Goal: Task Accomplishment & Management: Manage account settings

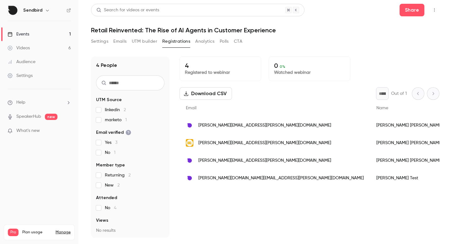
click at [174, 95] on div "4 People UTM Source linkedin 2 marketo 1 Email verified Yes 3 No 1 Member type …" at bounding box center [265, 147] width 349 height 181
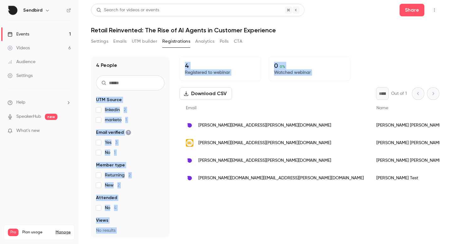
click at [295, 55] on div "4 People UTM Source linkedin 2 marketo 1 Email verified Yes 3 No 1 Member type …" at bounding box center [265, 143] width 349 height 189
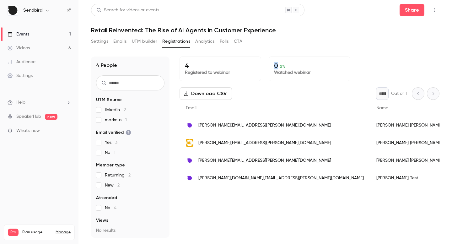
click at [295, 55] on div "4 People UTM Source linkedin 2 marketo 1 Email verified Yes 3 No 1 Member type …" at bounding box center [265, 143] width 349 height 189
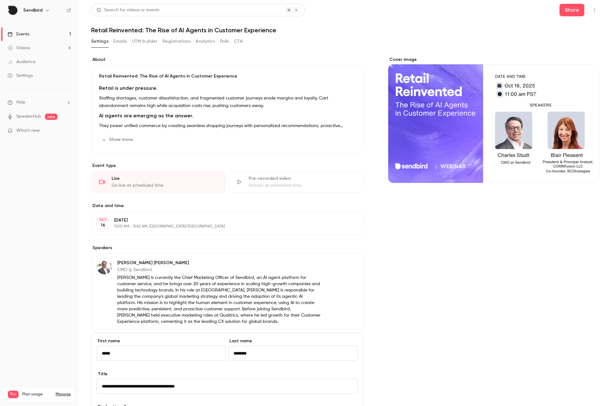
scroll to position [27, 0]
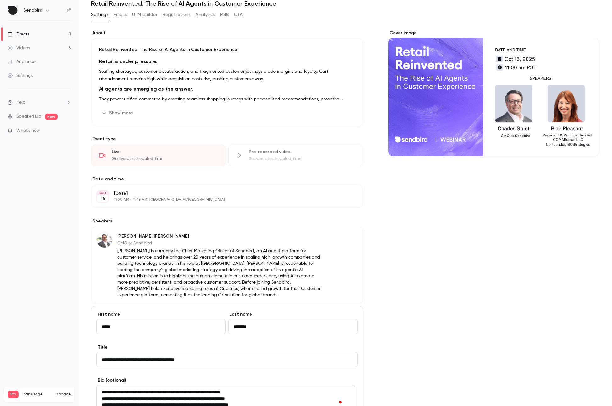
click at [425, 246] on div "Cover image" at bounding box center [493, 283] width 211 height 507
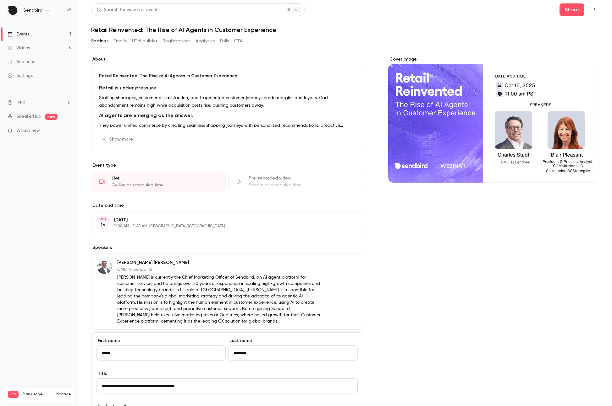
scroll to position [0, 0]
click at [591, 12] on icon "button" at bounding box center [593, 10] width 5 height 4
click at [549, 80] on li "Duplicate" at bounding box center [560, 75] width 68 height 16
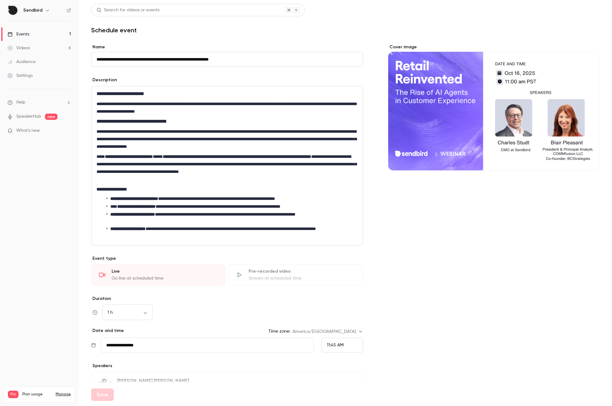
click at [105, 65] on input "**********" at bounding box center [227, 59] width 272 height 15
drag, startPoint x: 112, startPoint y: 60, endPoint x: 68, endPoint y: 55, distance: 44.6
click at [68, 55] on div "**********" at bounding box center [306, 203] width 612 height 406
click at [120, 60] on input "**********" at bounding box center [227, 59] width 272 height 15
click at [115, 59] on input "**********" at bounding box center [227, 59] width 272 height 15
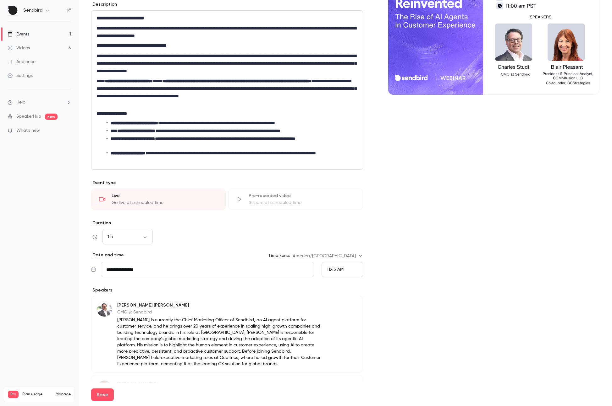
scroll to position [87, 0]
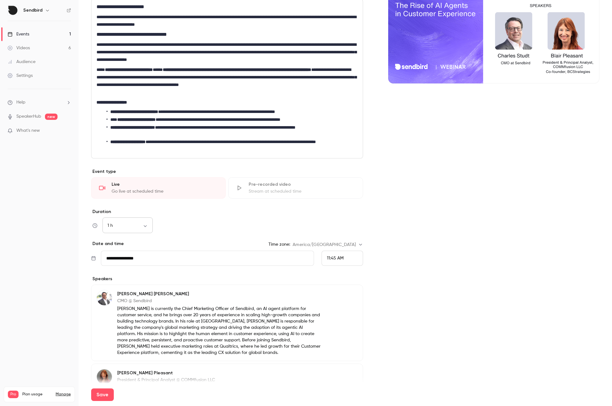
type input "**********"
click at [138, 227] on body "**********" at bounding box center [306, 203] width 612 height 406
click at [129, 271] on li "45 min" at bounding box center [127, 275] width 50 height 16
type input "**"
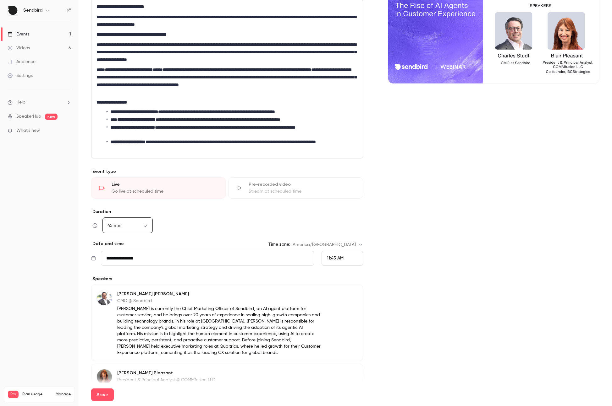
click at [203, 258] on input "**********" at bounding box center [207, 258] width 213 height 15
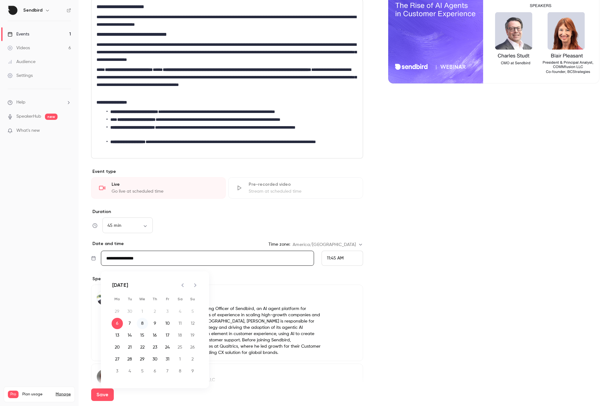
click at [144, 321] on button "8" at bounding box center [142, 323] width 11 height 11
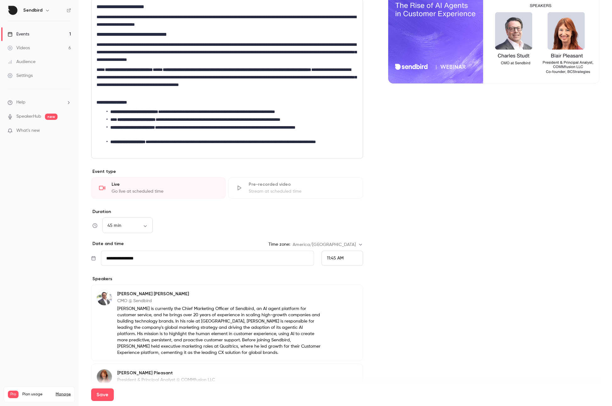
click at [339, 258] on span "11:45 AM" at bounding box center [335, 258] width 17 height 4
click at [340, 144] on span "11:00 AM" at bounding box center [333, 145] width 18 height 4
click at [405, 208] on div "Cover image" at bounding box center [493, 237] width 211 height 561
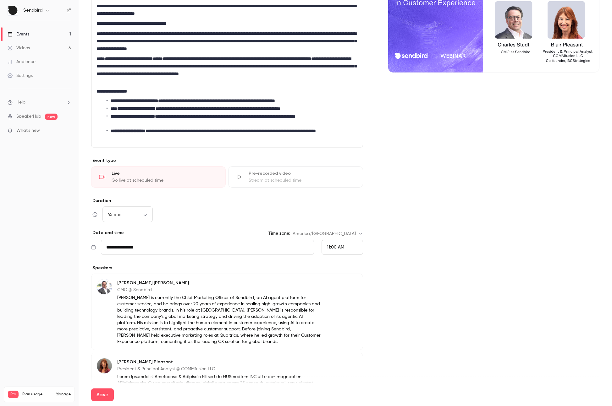
scroll to position [112, 0]
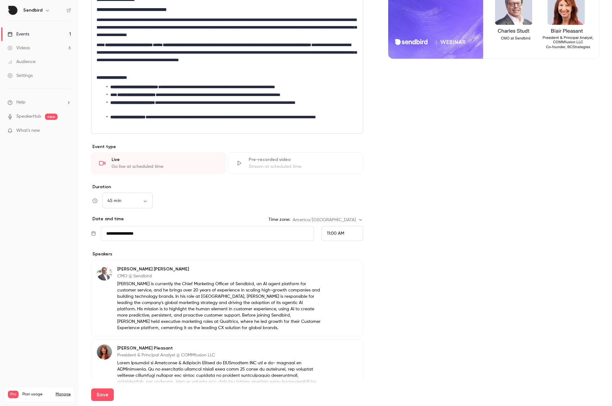
click at [222, 237] on input "**********" at bounding box center [207, 233] width 213 height 15
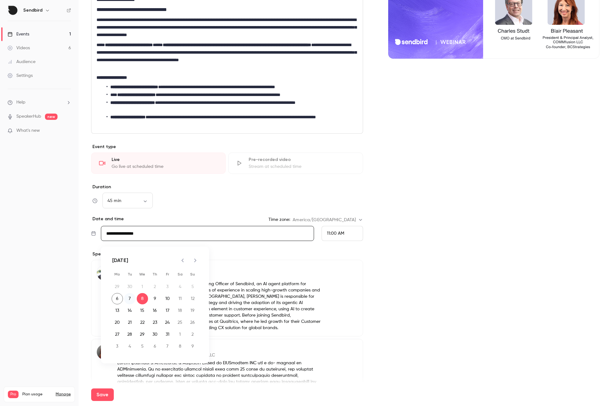
click at [132, 300] on button "7" at bounding box center [129, 298] width 11 height 11
type input "**********"
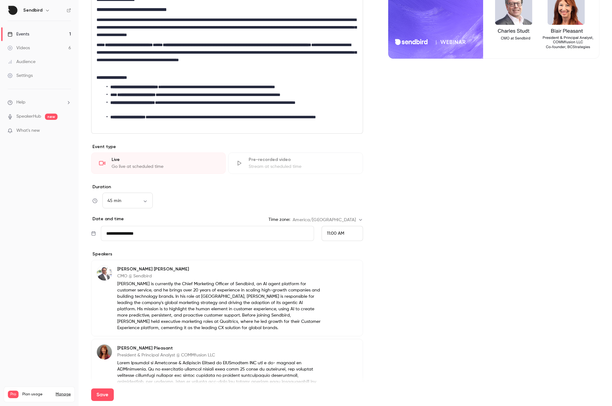
click at [366, 271] on div "**********" at bounding box center [345, 212] width 508 height 561
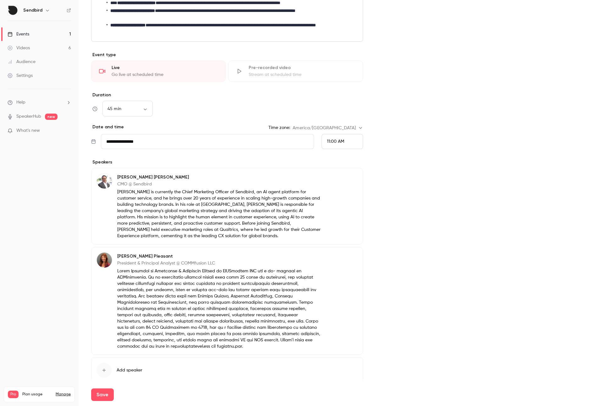
scroll to position [231, 0]
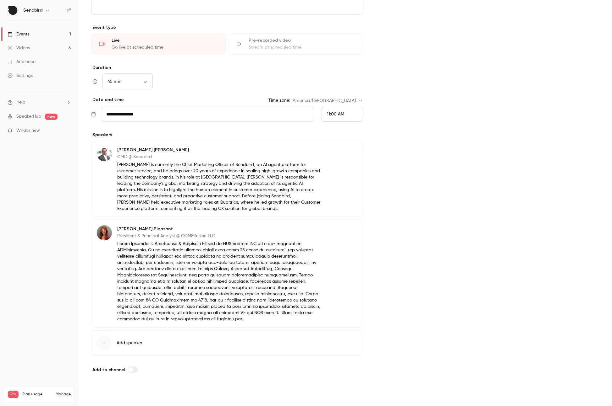
click at [106, 397] on button "Save" at bounding box center [102, 395] width 23 height 13
type input "**********"
type input "**"
type input "**********"
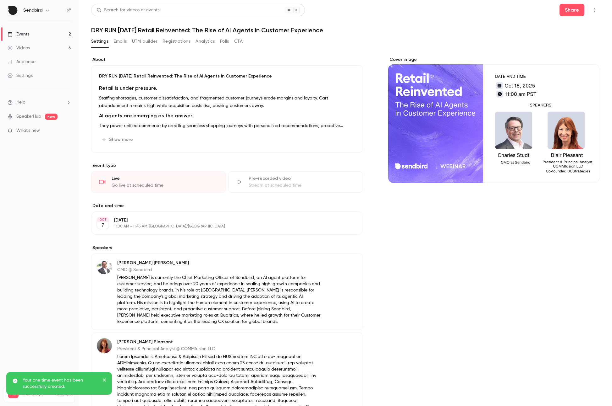
click at [24, 33] on div "Events" at bounding box center [19, 34] width 22 height 6
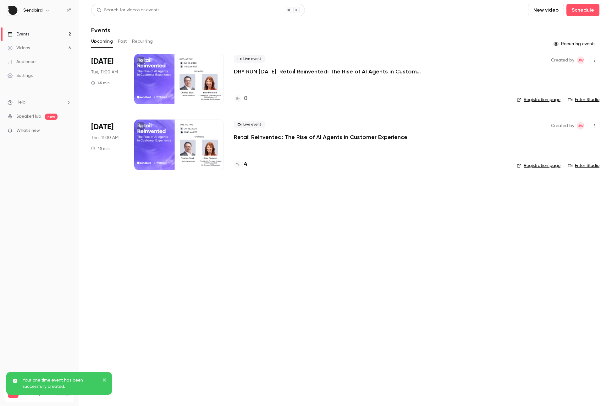
click at [128, 120] on li "[DATE] Thu, 11:00 AM 45 min Live event Retail Reinvented: The Rise of AI Agents…" at bounding box center [345, 145] width 508 height 66
click at [141, 138] on div at bounding box center [179, 145] width 90 height 50
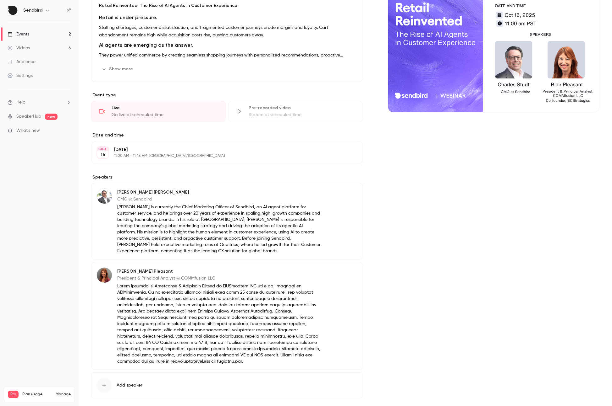
scroll to position [102, 0]
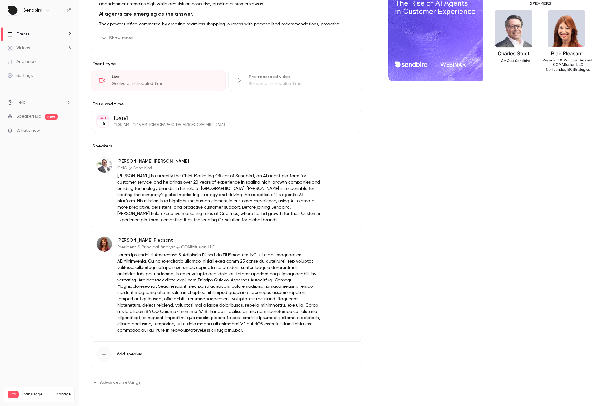
click at [111, 390] on div "About Retail Reinvented: The Rise of AI Agents in Customer Experience Retail is…" at bounding box center [345, 179] width 508 height 448
click at [111, 382] on span "Advanced settings" at bounding box center [120, 382] width 41 height 7
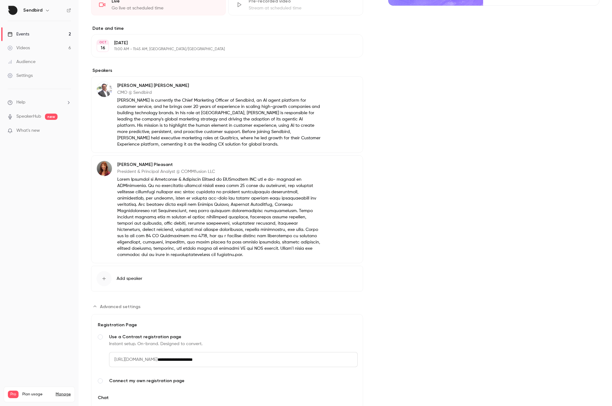
scroll to position [223, 0]
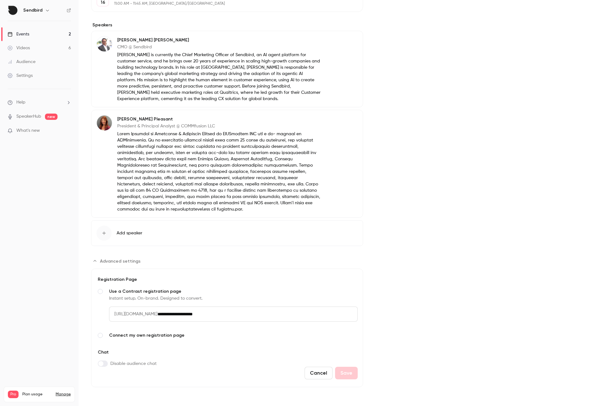
click at [99, 364] on span "Advanced settings" at bounding box center [100, 364] width 5 height 5
click at [105, 365] on span "Advanced settings" at bounding box center [104, 364] width 5 height 5
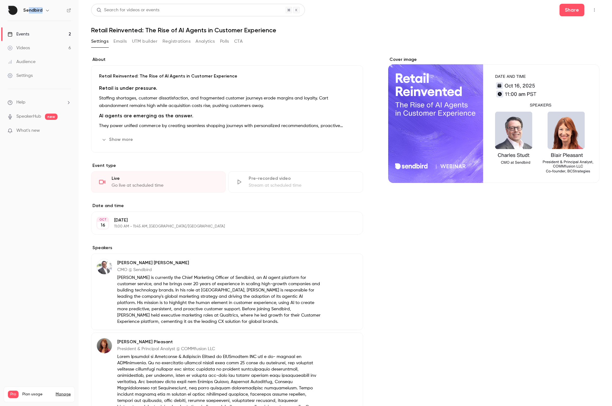
drag, startPoint x: 31, startPoint y: 16, endPoint x: 29, endPoint y: 7, distance: 9.7
click at [29, 8] on nav "Sendbird Events 2 Videos 6 Audience Settings Help SpeakerHub new What's new Pro…" at bounding box center [39, 203] width 79 height 406
click at [29, 7] on div "Sendbird" at bounding box center [42, 11] width 38 height 8
click at [72, 12] on nav "Sendbird Events 2 Videos 6 Audience Settings Help SpeakerHub new What's new Pro…" at bounding box center [39, 203] width 79 height 406
click at [70, 11] on icon at bounding box center [69, 10] width 4 height 4
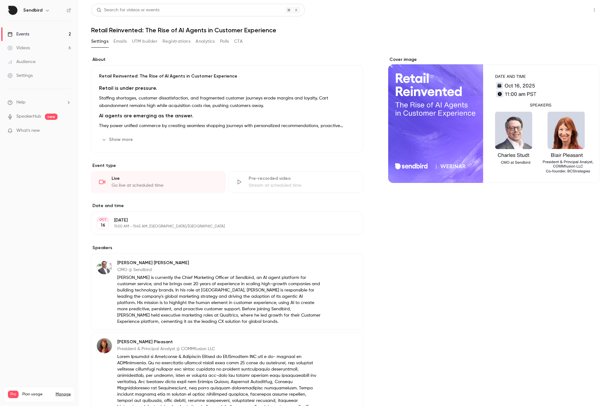
click at [571, 9] on button "Share" at bounding box center [571, 10] width 25 height 13
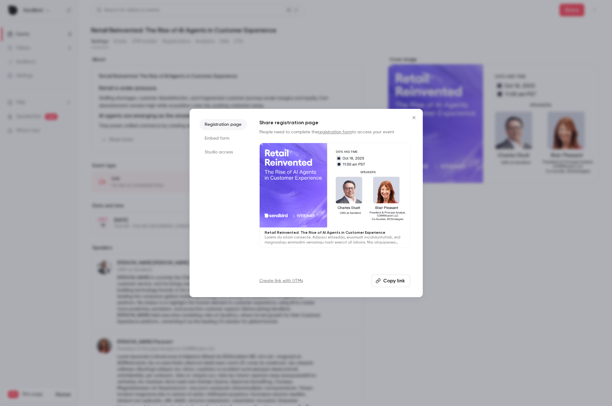
click at [217, 151] on li "Studio access" at bounding box center [222, 152] width 47 height 11
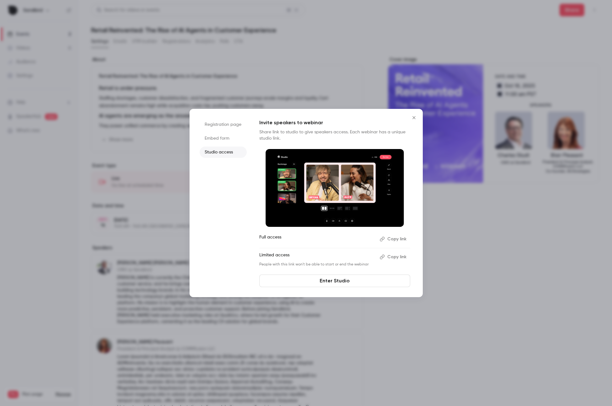
click at [413, 118] on icon "Close" at bounding box center [414, 117] width 8 height 5
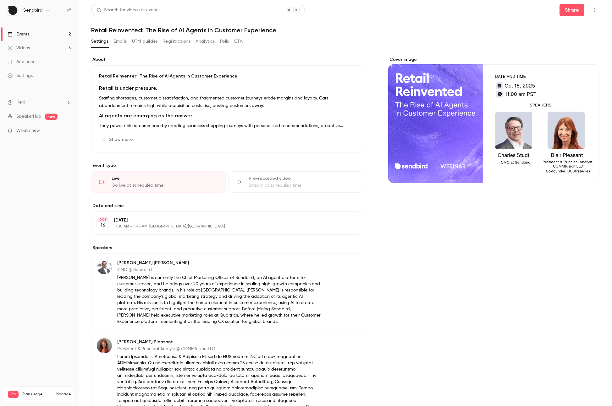
click at [591, 12] on icon "button" at bounding box center [593, 10] width 5 height 4
click at [563, 29] on div "Publish on Channel" at bounding box center [565, 26] width 48 height 6
click at [41, 30] on div at bounding box center [306, 203] width 612 height 406
click at [39, 32] on link "Events 2" at bounding box center [39, 34] width 79 height 14
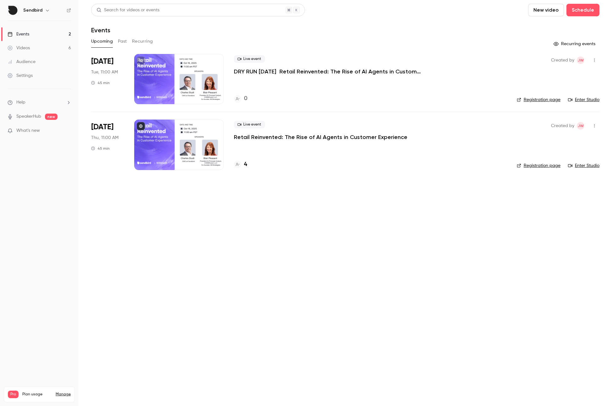
click at [147, 83] on div at bounding box center [179, 79] width 90 height 50
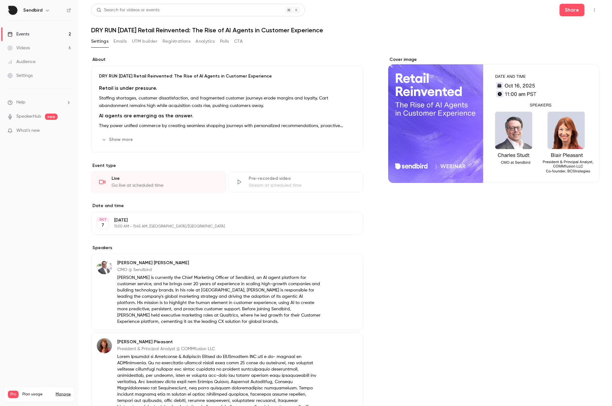
click at [591, 12] on icon "button" at bounding box center [593, 10] width 5 height 4
click at [557, 61] on div "Invite to Studio" at bounding box center [565, 59] width 48 height 6
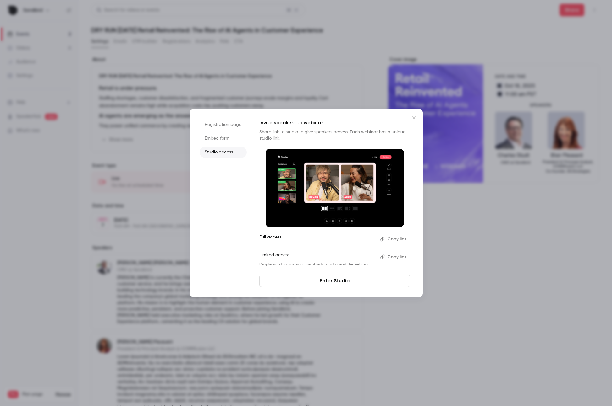
click at [220, 140] on li "Embed form" at bounding box center [222, 138] width 47 height 11
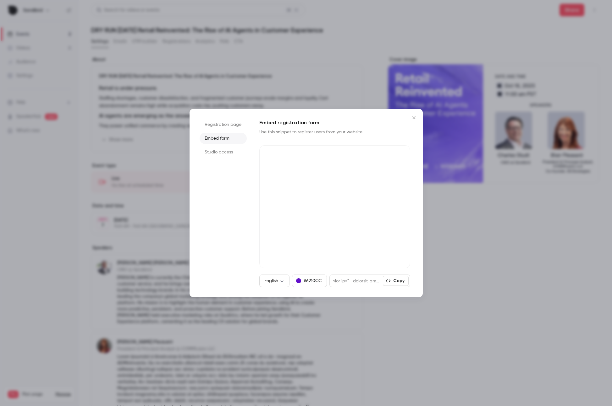
click at [221, 153] on li "Studio access" at bounding box center [222, 152] width 47 height 11
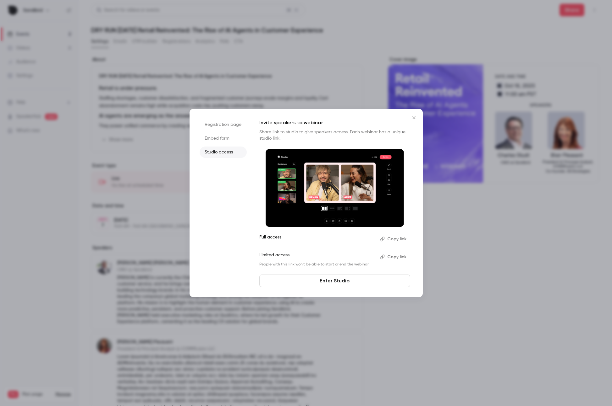
click at [415, 117] on icon "Close" at bounding box center [414, 117] width 8 height 5
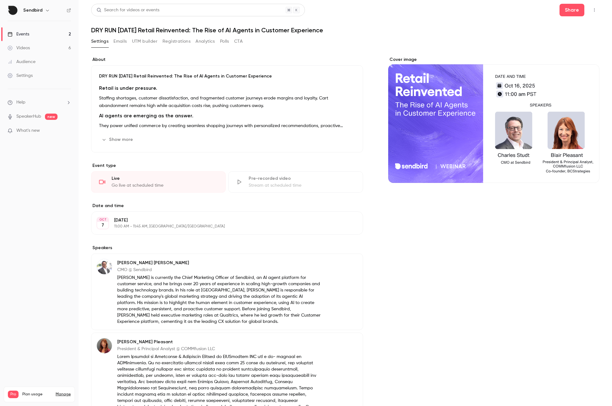
click at [591, 10] on icon "button" at bounding box center [593, 10] width 5 height 4
click at [558, 56] on div "Invite to Studio" at bounding box center [565, 59] width 48 height 6
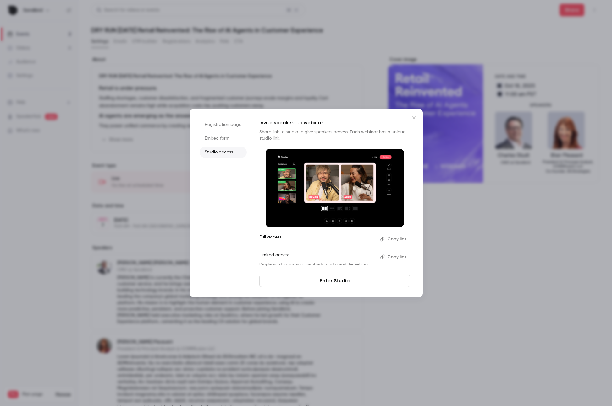
click at [232, 123] on li "Registration page" at bounding box center [222, 124] width 47 height 11
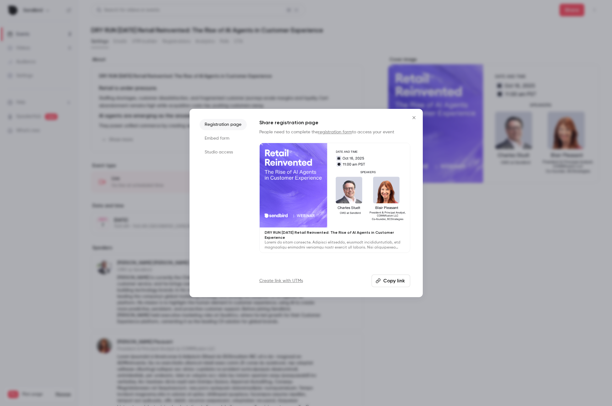
click at [217, 140] on li "Embed form" at bounding box center [222, 138] width 47 height 11
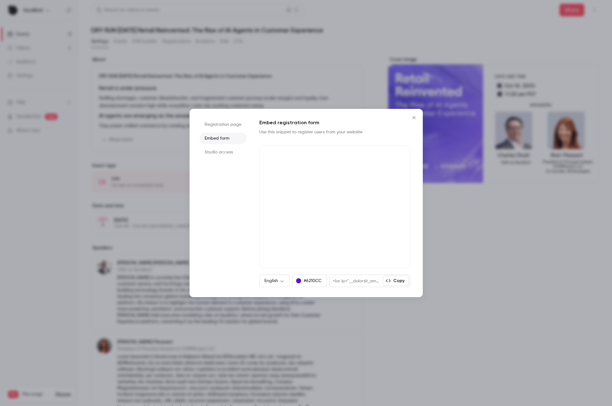
click at [215, 153] on li "Studio access" at bounding box center [222, 152] width 47 height 11
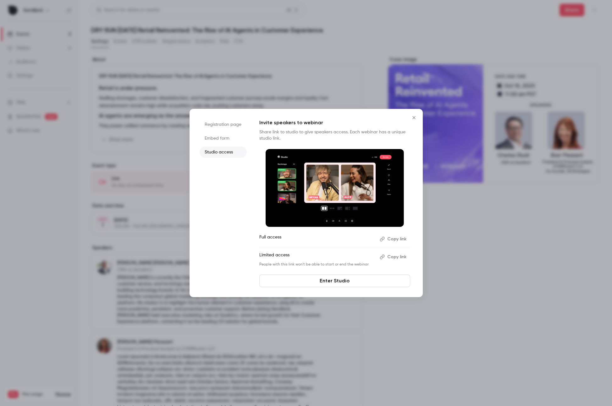
click at [353, 281] on link "Enter Studio" at bounding box center [334, 281] width 151 height 13
click at [221, 124] on li "Registration page" at bounding box center [222, 124] width 47 height 11
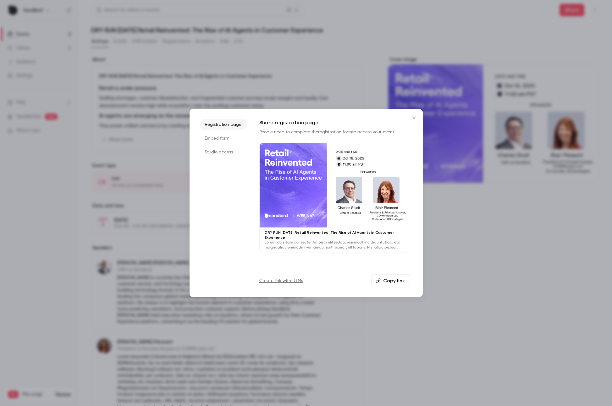
click at [208, 140] on li "Embed form" at bounding box center [222, 138] width 47 height 11
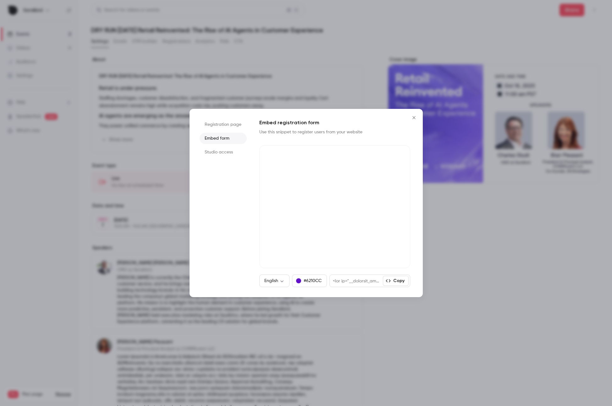
click at [210, 150] on li "Studio access" at bounding box center [222, 152] width 47 height 11
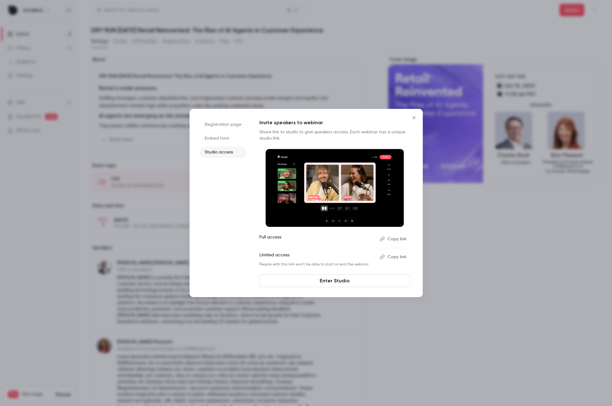
click at [216, 126] on li "Registration page" at bounding box center [222, 124] width 47 height 11
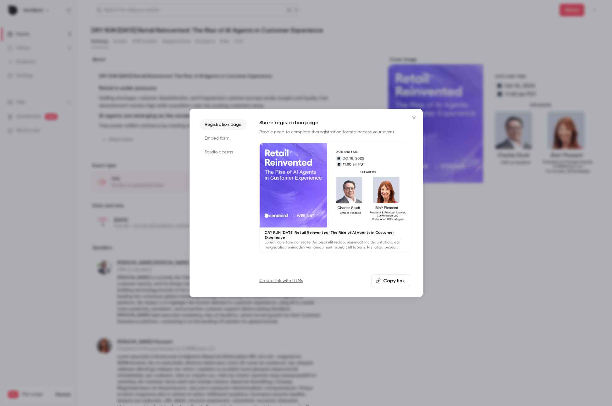
click at [388, 280] on button "Copy link" at bounding box center [390, 281] width 39 height 13
click at [412, 116] on icon "Close" at bounding box center [414, 117] width 8 height 5
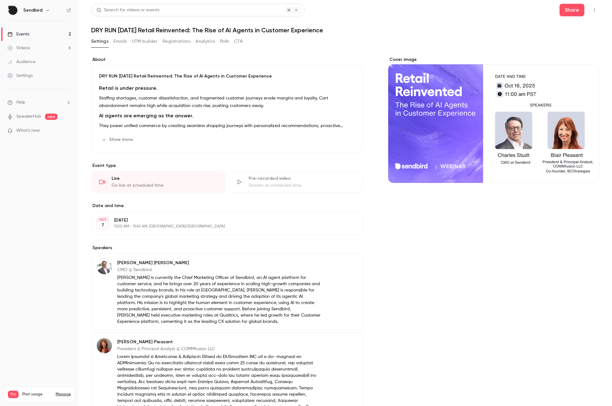
scroll to position [102, 0]
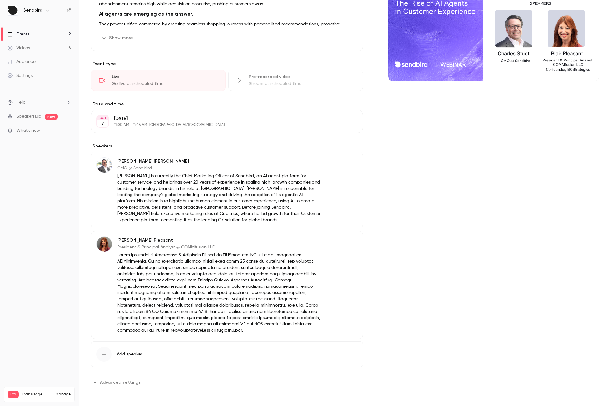
click at [122, 382] on span "Advanced settings" at bounding box center [120, 382] width 41 height 7
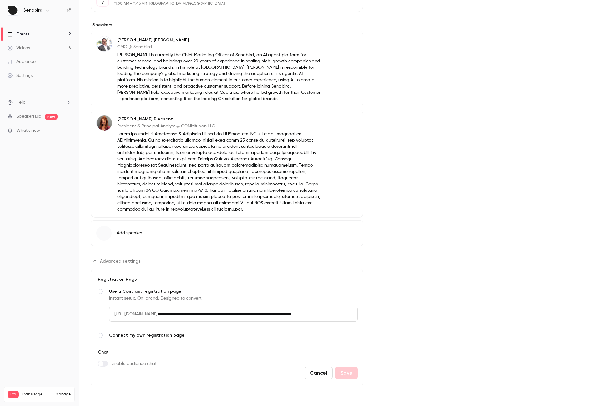
click at [150, 335] on span "Connect my own registration page" at bounding box center [233, 336] width 248 height 6
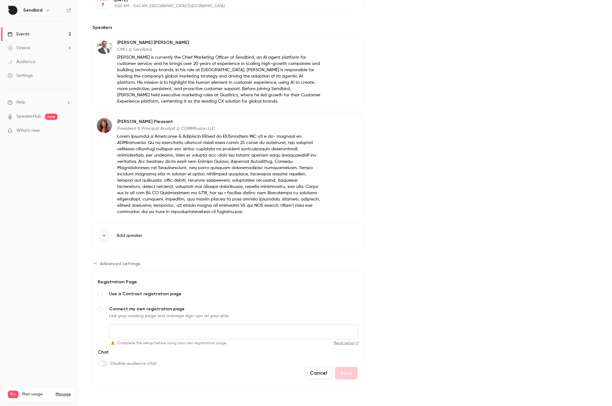
click at [344, 344] on link "Read setup" at bounding box center [293, 343] width 129 height 5
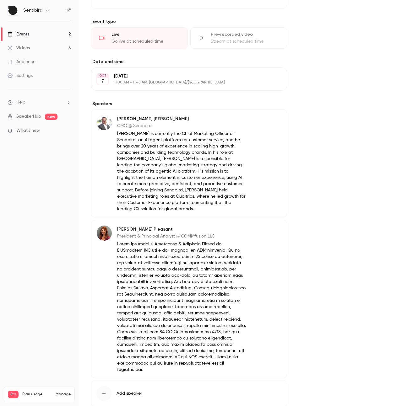
scroll to position [0, 0]
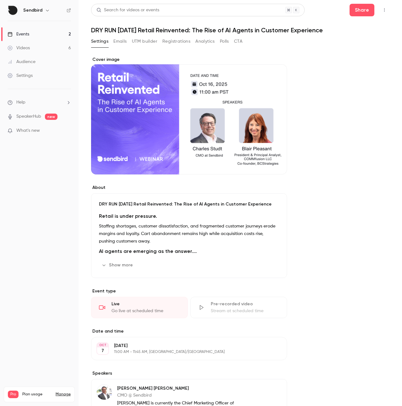
click at [48, 38] on link "Events 2" at bounding box center [39, 34] width 79 height 14
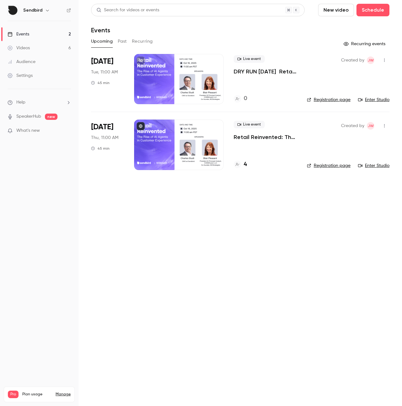
click at [118, 88] on div "[DATE] Tue, 11:00 AM 45 min" at bounding box center [107, 79] width 33 height 50
click at [244, 136] on p "Retail Reinvented: The Rise of AI Agents in Customer Experience" at bounding box center [265, 137] width 63 height 8
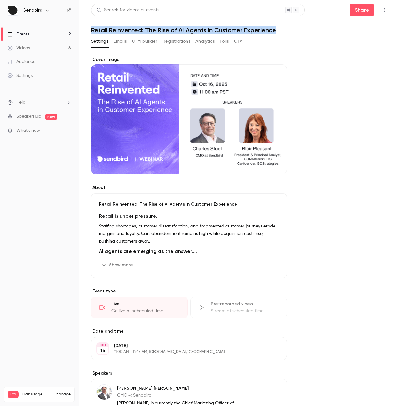
drag, startPoint x: 89, startPoint y: 31, endPoint x: 281, endPoint y: 29, distance: 191.9
click at [281, 29] on main "Search for videos or events Share Retail Reinvented: The Rise of AI Agents in C…" at bounding box center [241, 203] width 324 height 406
copy h1 "Retail Reinvented: The Rise of AI Agents in Customer Experience"
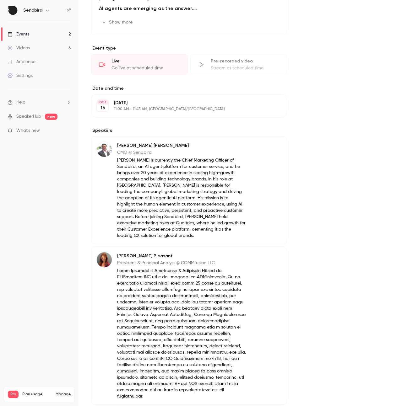
scroll to position [303, 0]
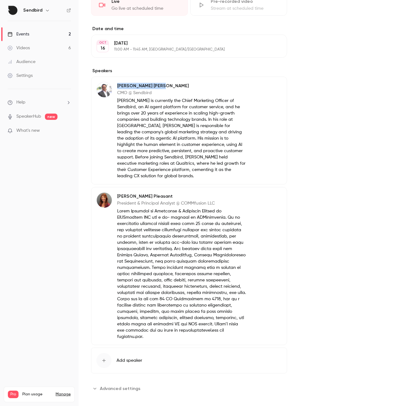
drag, startPoint x: 147, startPoint y: 85, endPoint x: 117, endPoint y: 84, distance: 30.2
click at [117, 84] on p "[PERSON_NAME]" at bounding box center [181, 86] width 129 height 6
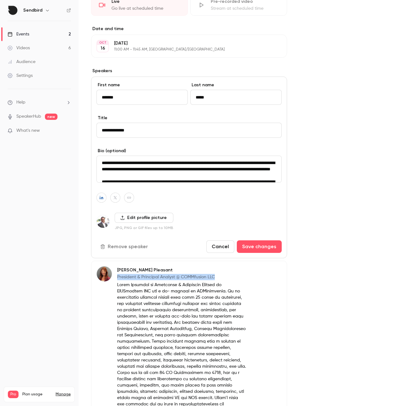
drag, startPoint x: 117, startPoint y: 276, endPoint x: 220, endPoint y: 275, distance: 102.7
click at [220, 275] on p "President & Principal Analyst @ COMMfusion LLC" at bounding box center [181, 277] width 129 height 6
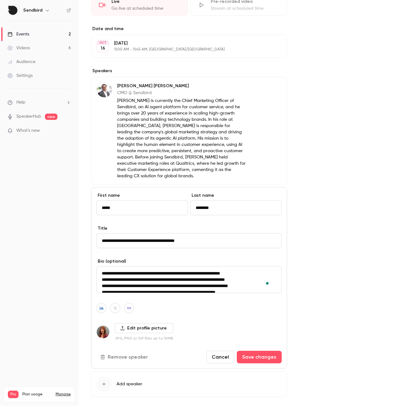
drag, startPoint x: 135, startPoint y: 274, endPoint x: 150, endPoint y: 280, distance: 16.6
click at [150, 280] on textarea "To enrich screen reader interactions, please activate Accessibility in Grammarl…" at bounding box center [188, 279] width 185 height 27
click at [253, 117] on div "[PERSON_NAME] CMO @ Sendbird [PERSON_NAME] is currently the Chief Marketing Off…" at bounding box center [189, 131] width 196 height 108
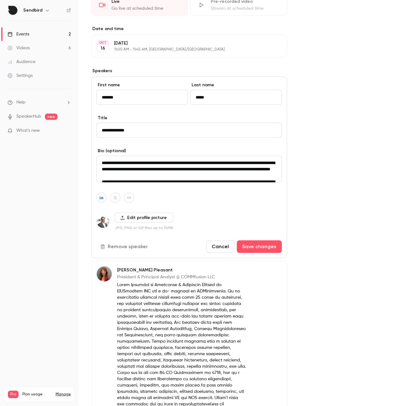
click at [342, 124] on div "About Retail Reinvented: The Rise of AI Agents in Customer Experience Retail is…" at bounding box center [240, 118] width 298 height 729
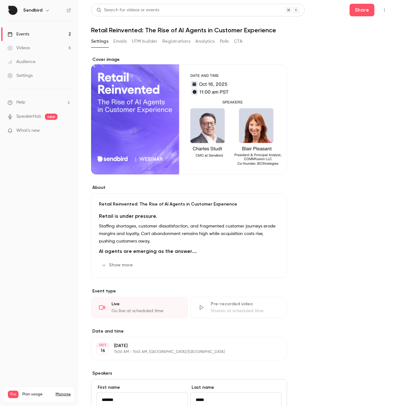
click at [32, 31] on link "Events 2" at bounding box center [39, 34] width 79 height 14
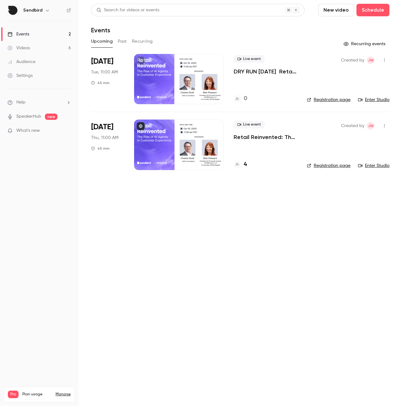
click at [377, 98] on link "Enter Studio" at bounding box center [373, 100] width 31 height 6
